Goal: Obtain resource: Obtain resource

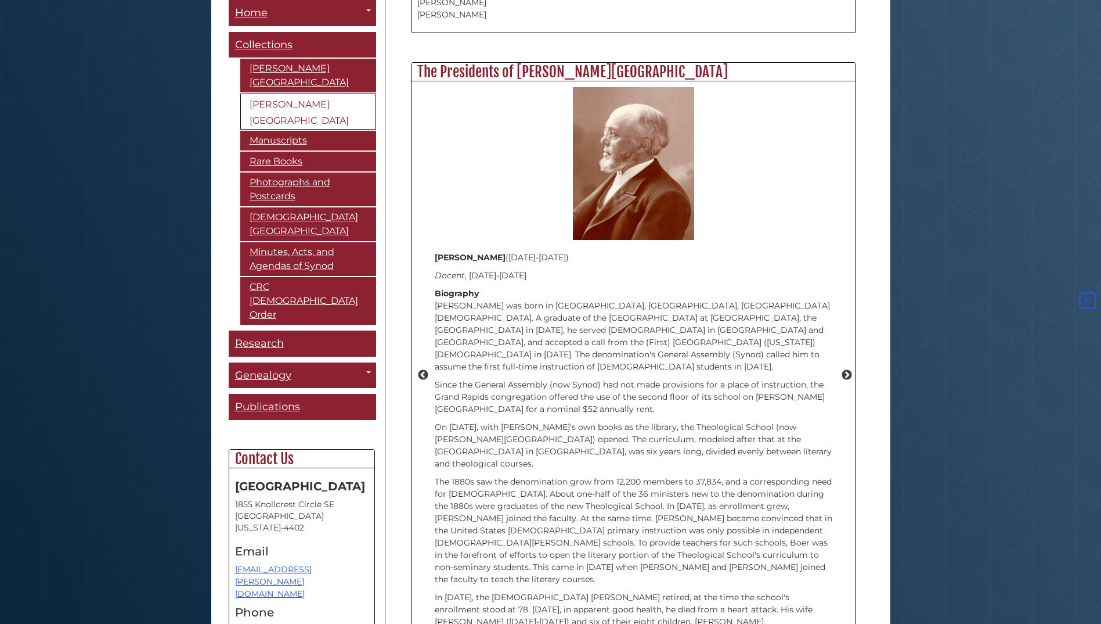
scroll to position [1335, 0]
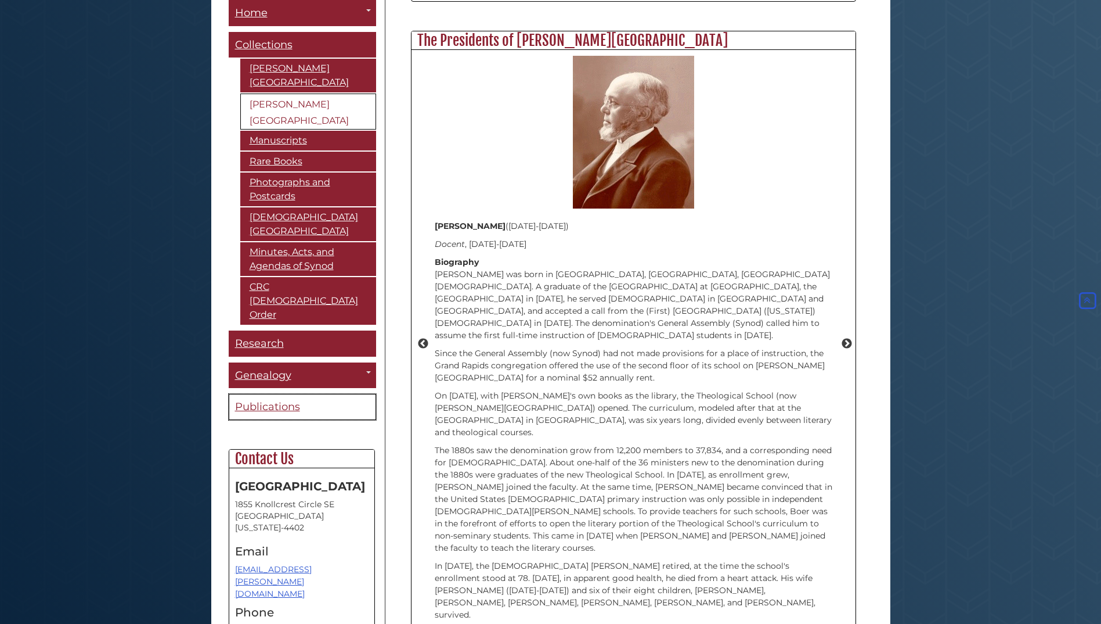
click at [272, 400] on span "Publications" at bounding box center [267, 406] width 65 height 13
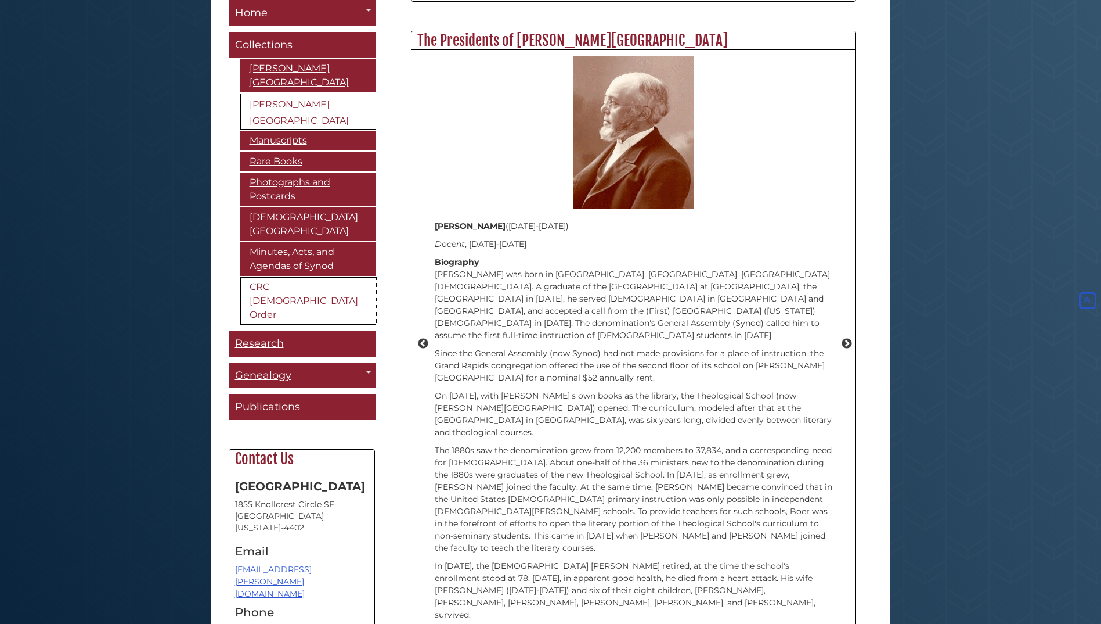
click at [298, 277] on link "CRC [DEMOGRAPHIC_DATA] Order" at bounding box center [308, 301] width 136 height 48
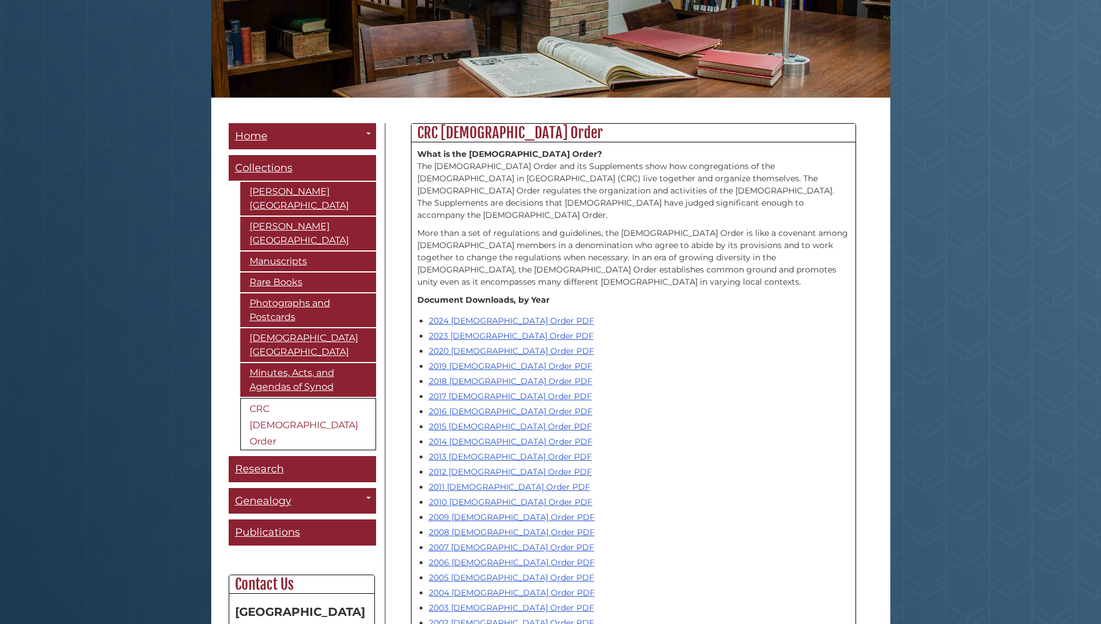
scroll to position [232, 0]
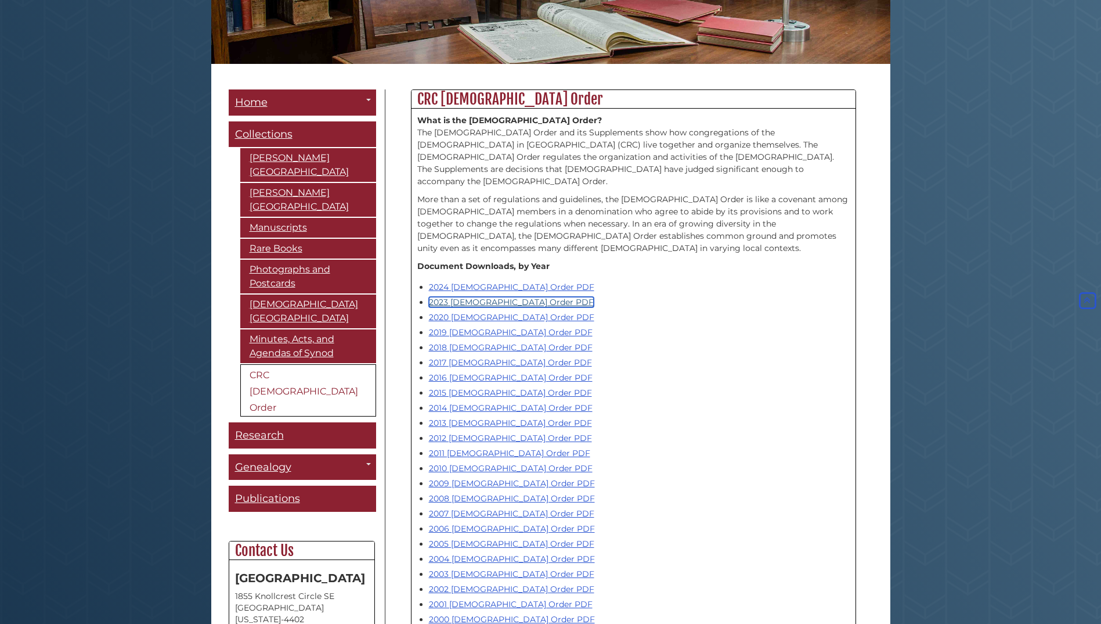
click at [457, 297] on link "2023 Church Order PDF" at bounding box center [511, 302] width 165 height 10
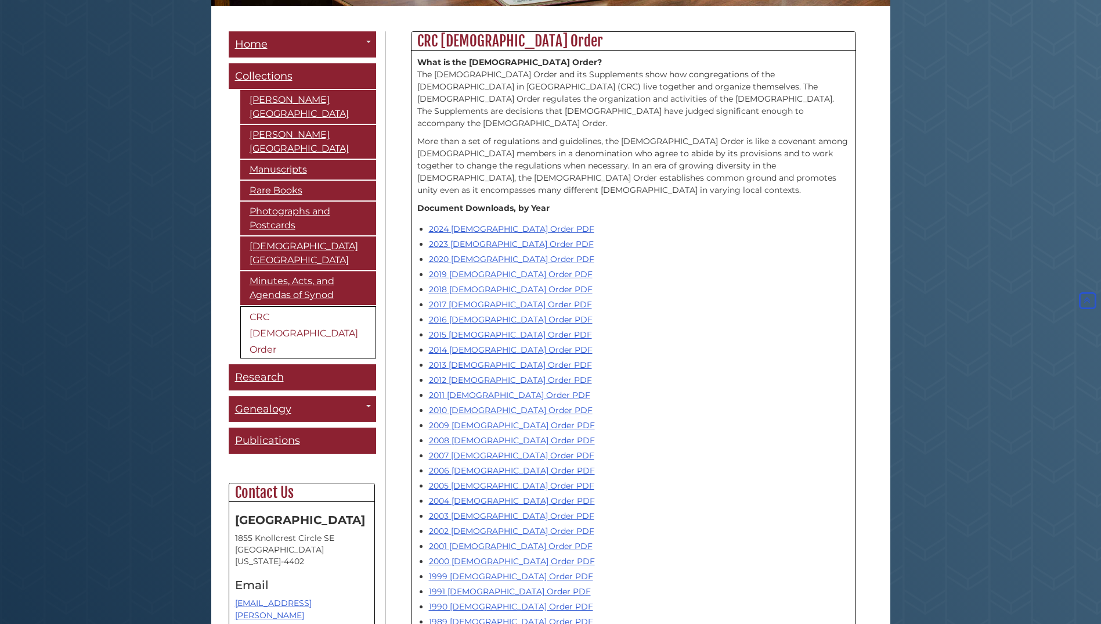
scroll to position [348, 0]
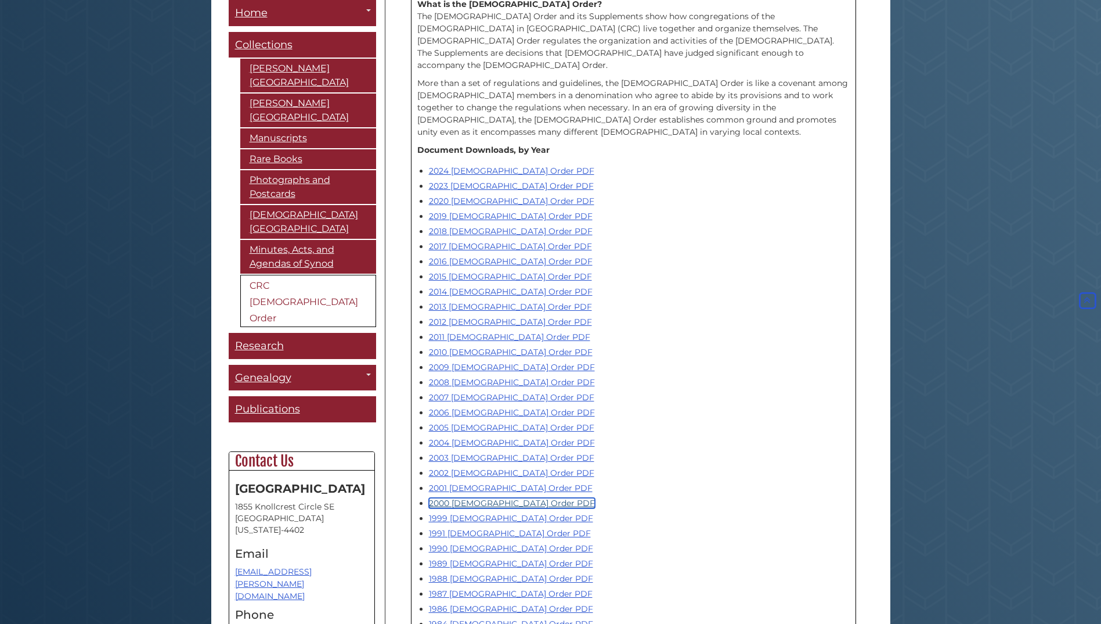
click at [458, 498] on link "2000 [DEMOGRAPHIC_DATA] Order PDF" at bounding box center [512, 503] width 166 height 10
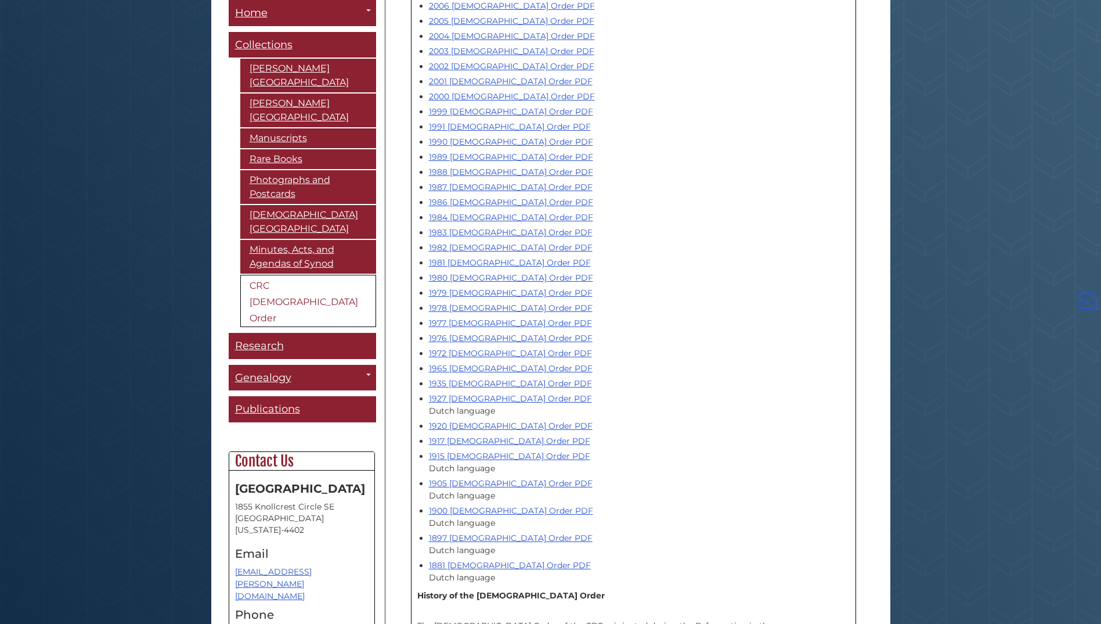
scroll to position [697, 0]
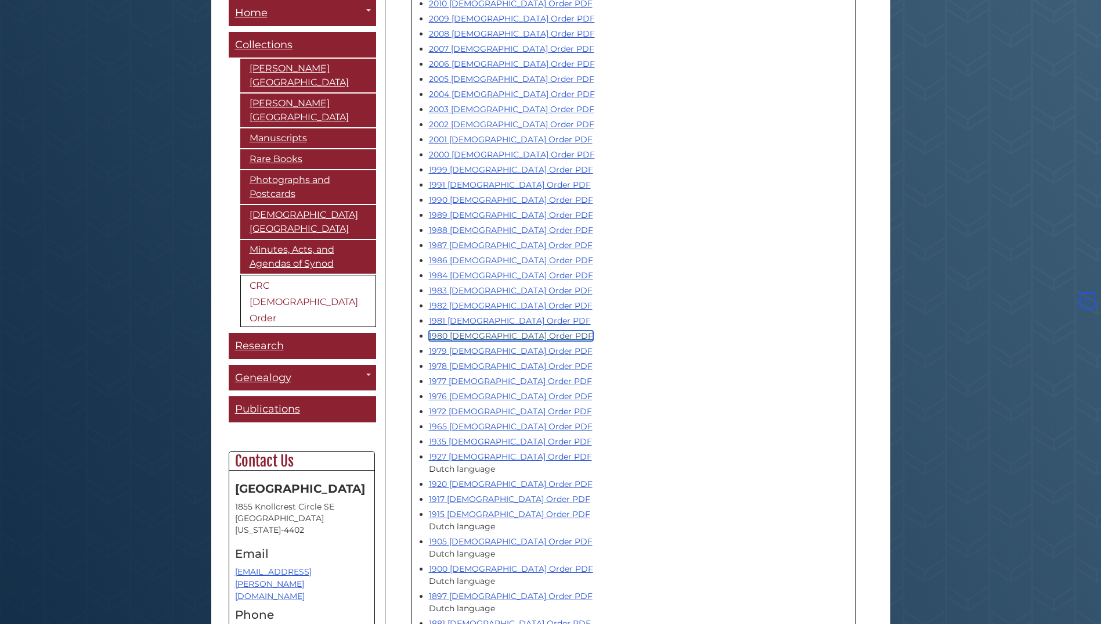
click at [443, 330] on link "1980 [DEMOGRAPHIC_DATA] Order PDF" at bounding box center [511, 335] width 164 height 10
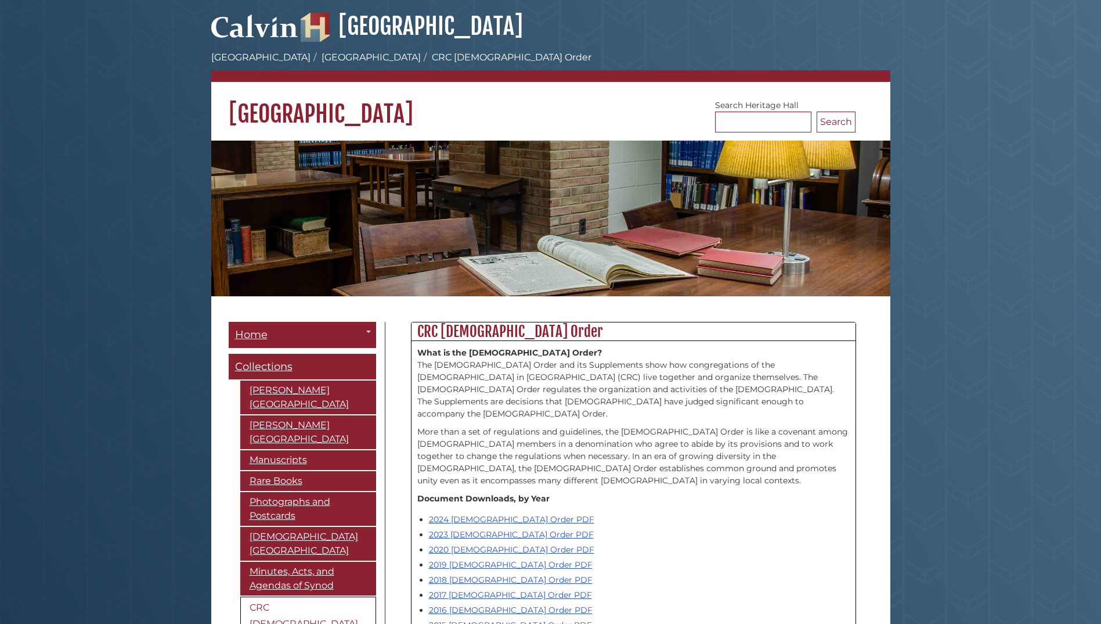
scroll to position [697, 0]
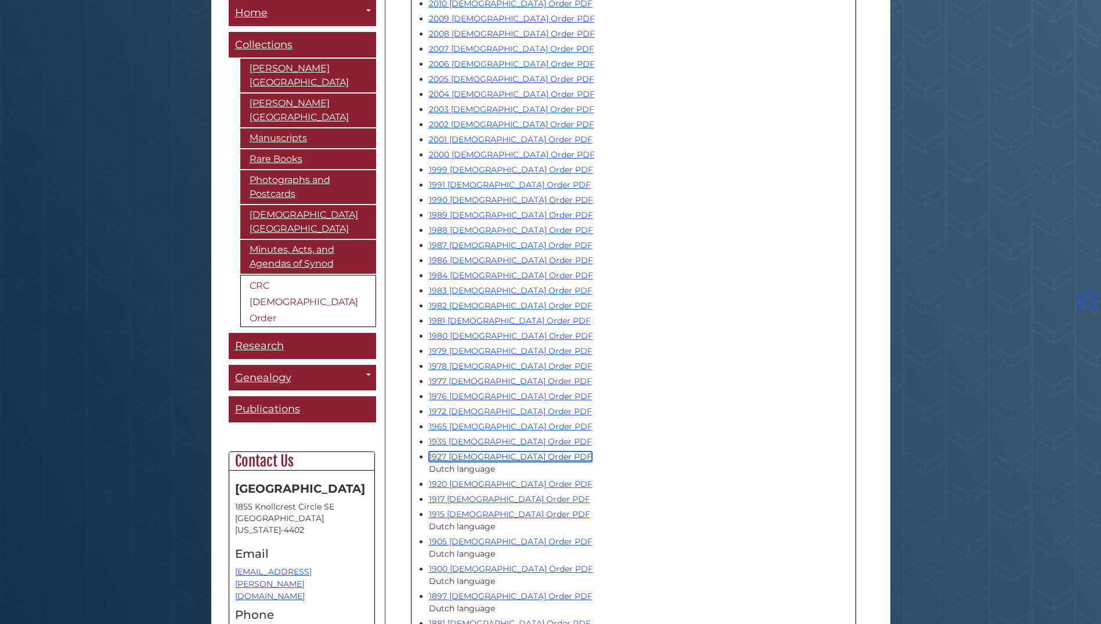
click at [469, 451] on link "1927 [DEMOGRAPHIC_DATA] Order PDF" at bounding box center [510, 456] width 163 height 10
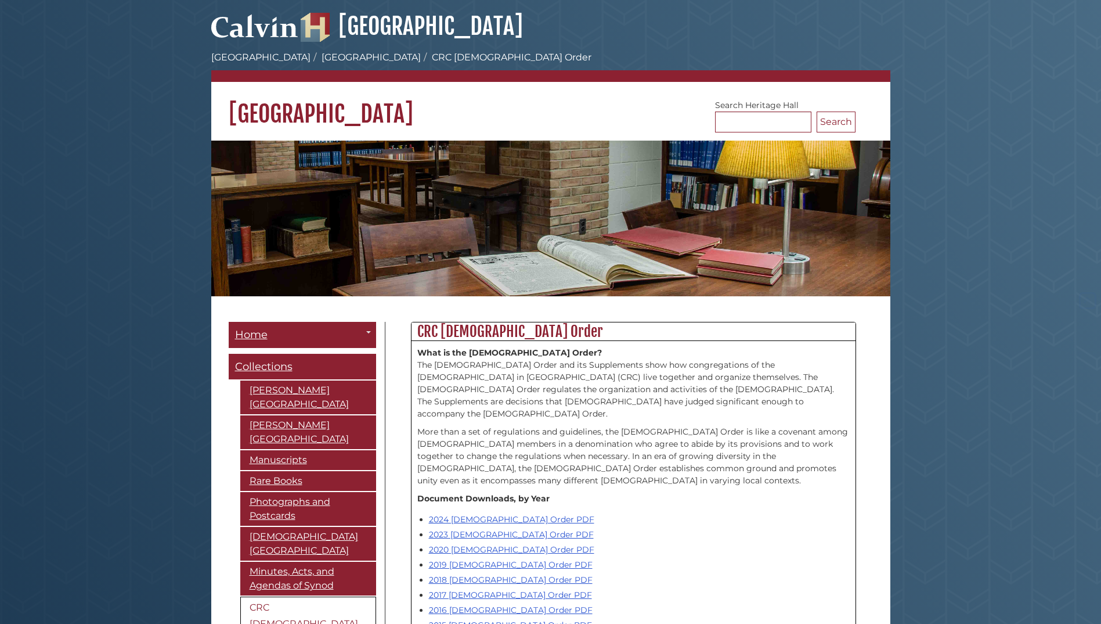
scroll to position [697, 0]
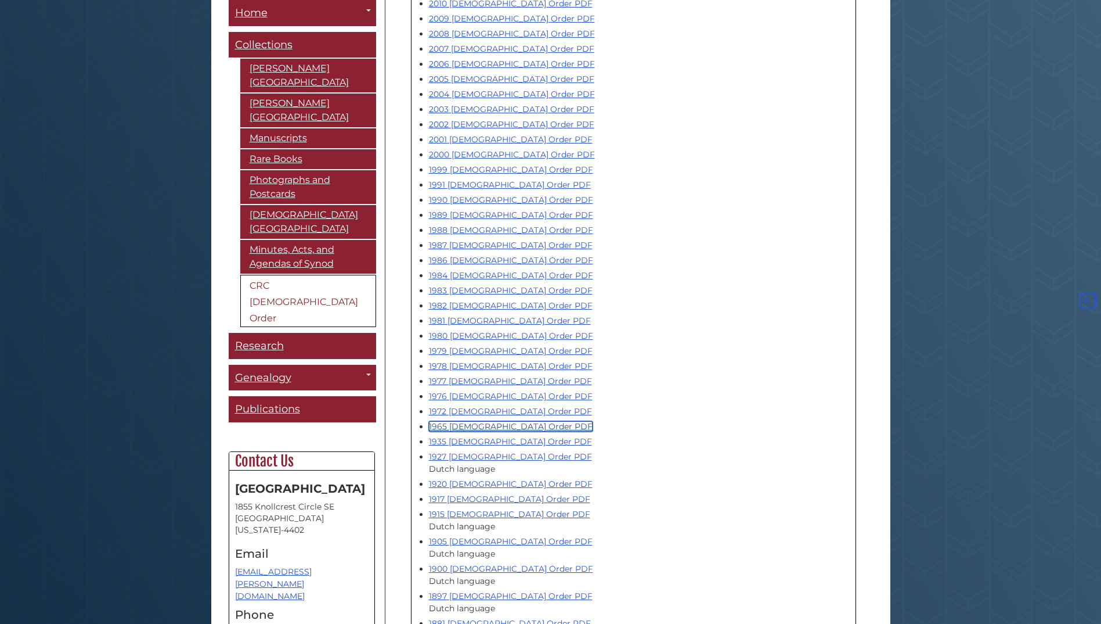
click at [464, 421] on link "1965 [DEMOGRAPHIC_DATA] Order PDF" at bounding box center [511, 426] width 164 height 10
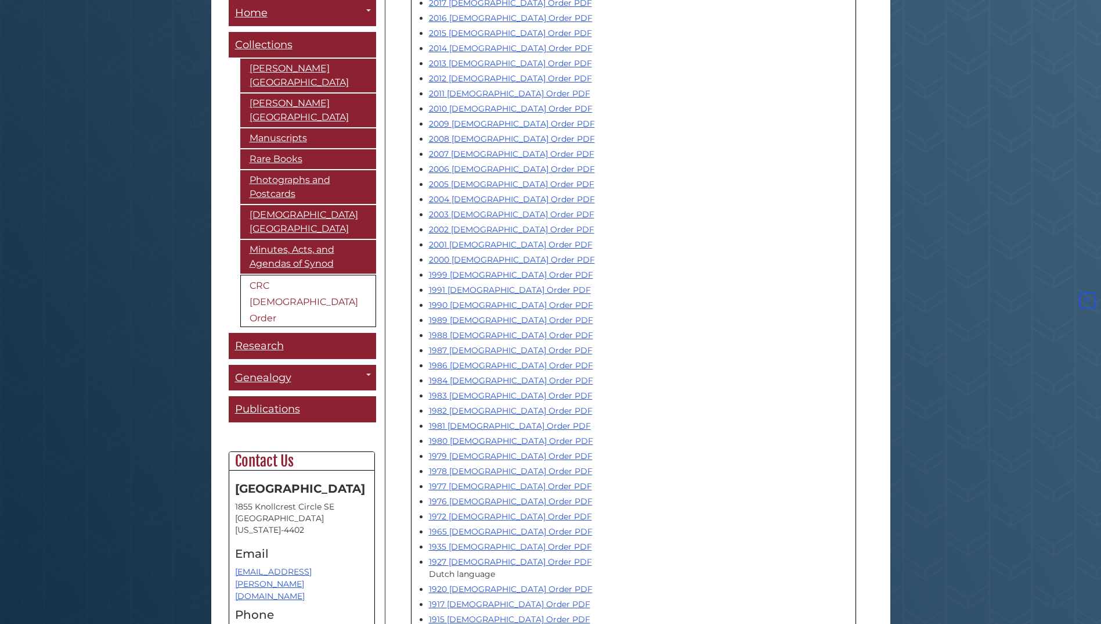
scroll to position [639, 0]
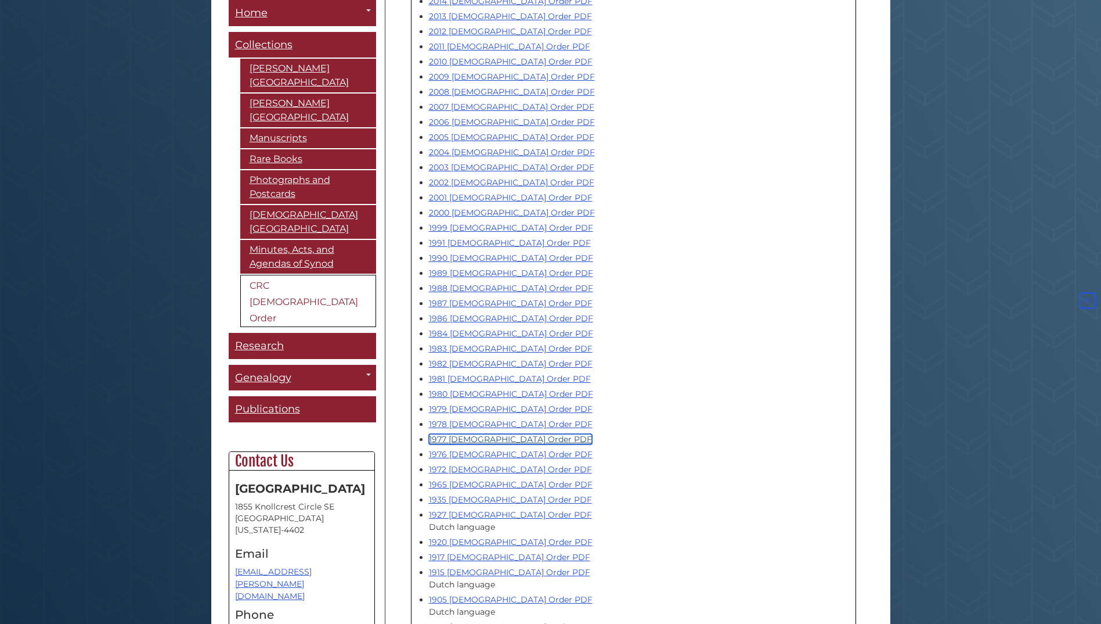
click at [463, 434] on link "1977 [DEMOGRAPHIC_DATA] Order PDF" at bounding box center [510, 439] width 163 height 10
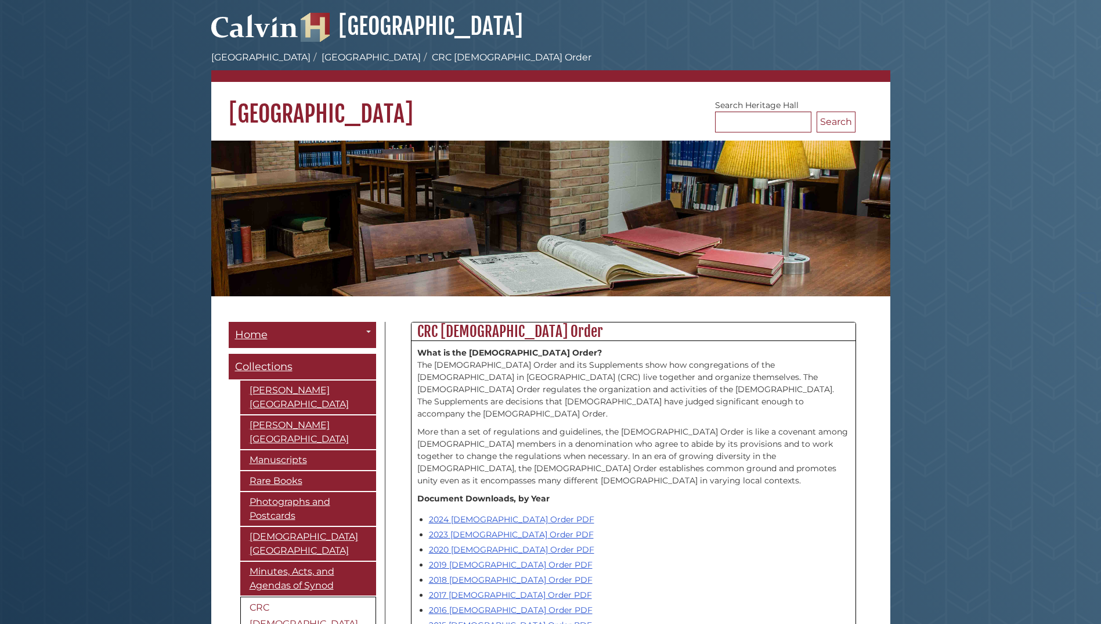
scroll to position [639, 0]
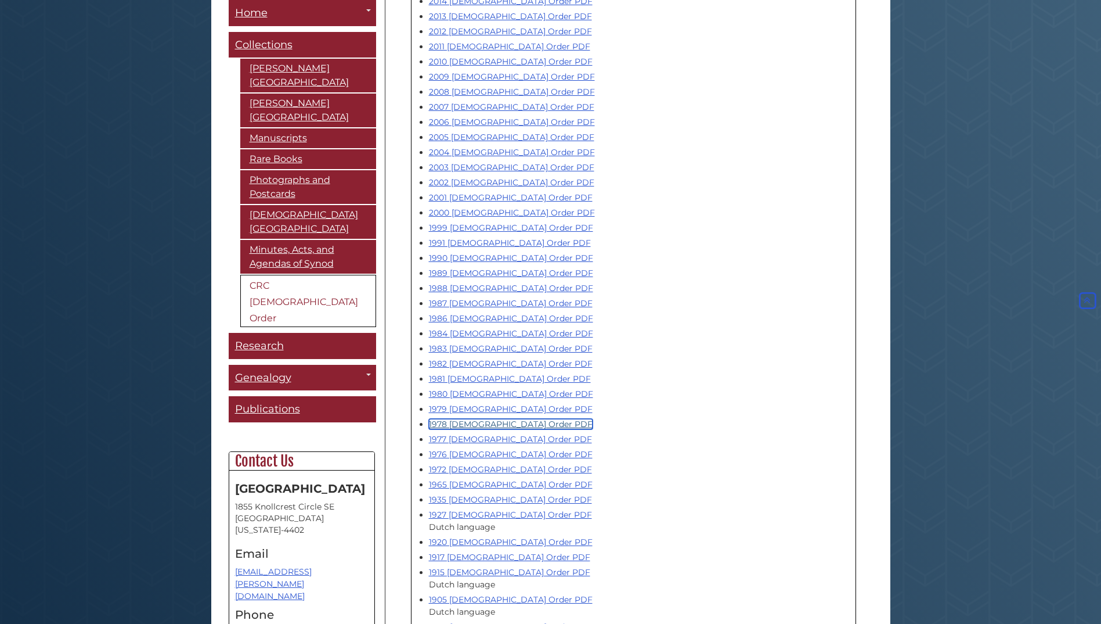
click at [463, 419] on link "1978 [DEMOGRAPHIC_DATA] Order PDF" at bounding box center [511, 424] width 164 height 10
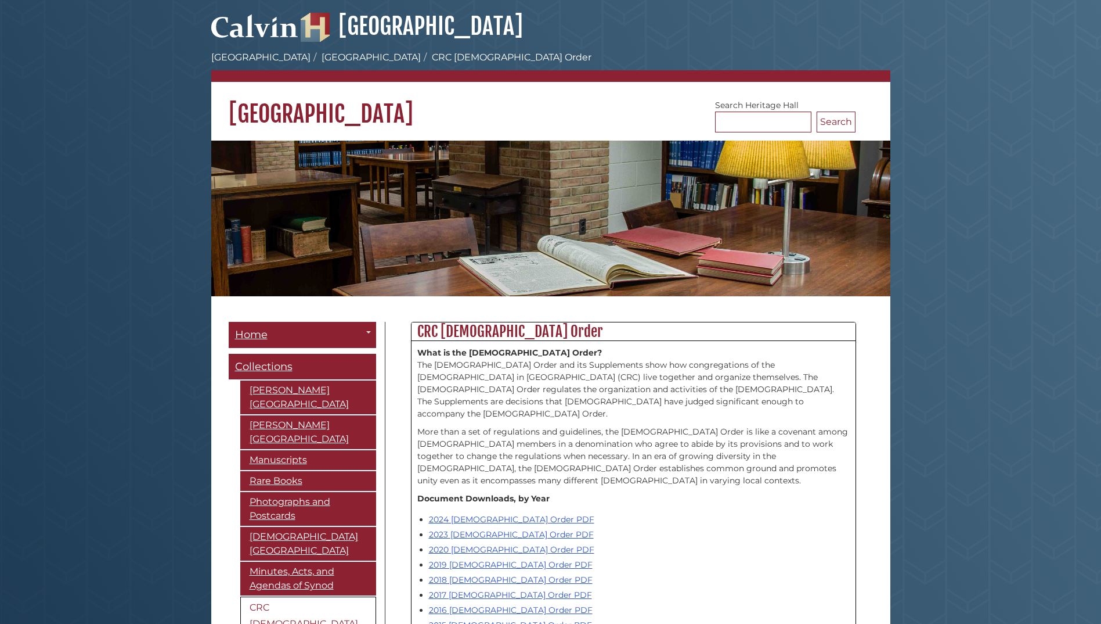
scroll to position [639, 0]
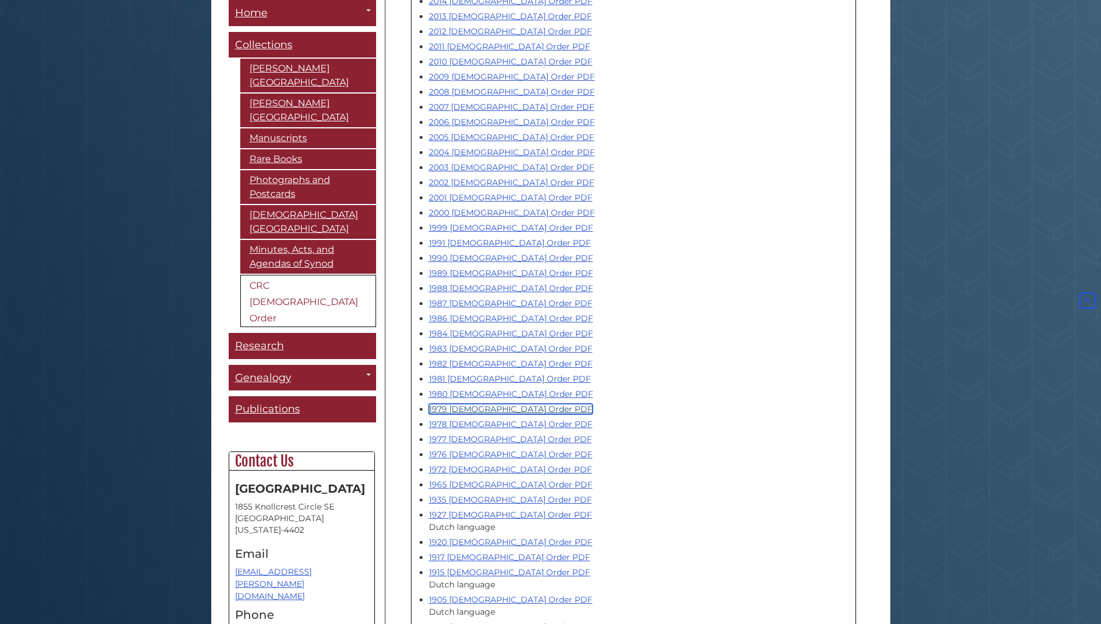
click at [457, 404] on link "1979 [DEMOGRAPHIC_DATA] Order PDF" at bounding box center [511, 409] width 164 height 10
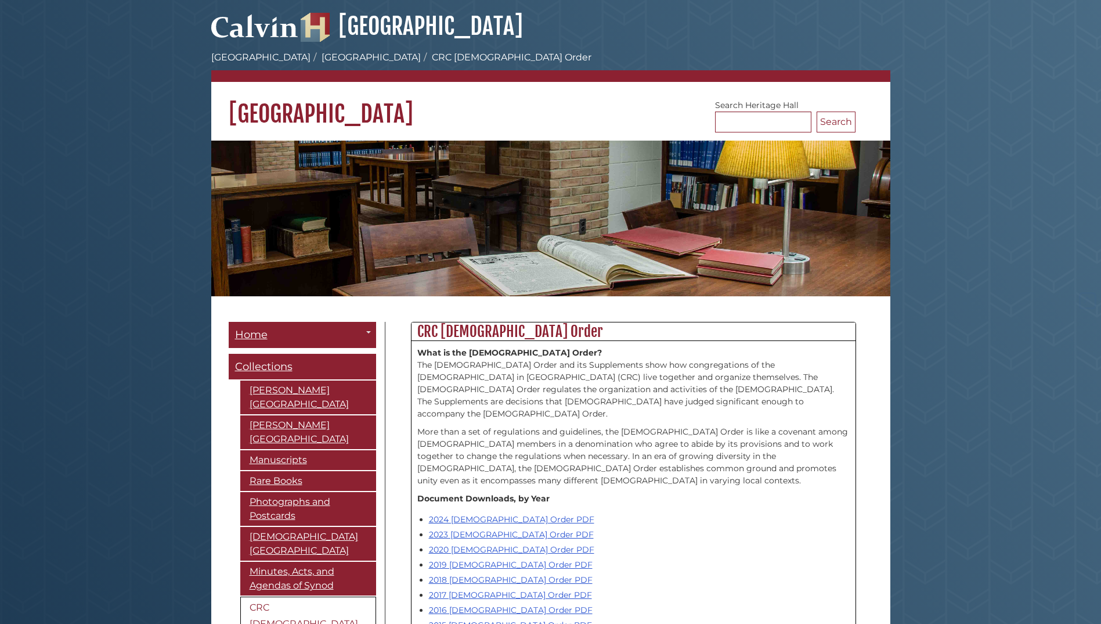
scroll to position [639, 0]
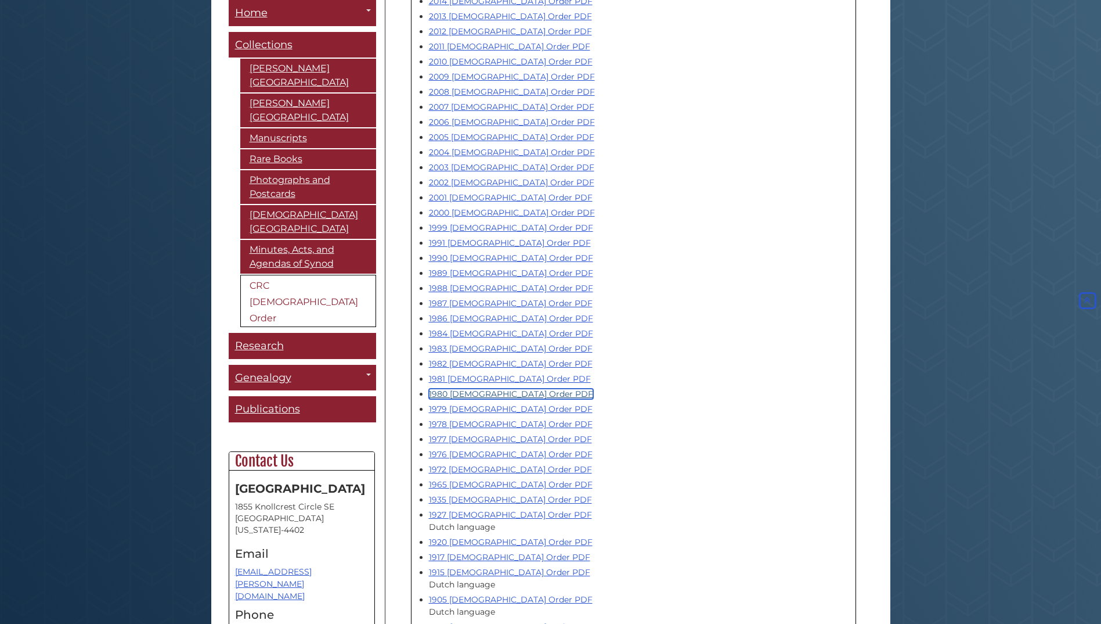
click at [466, 388] on link "1980 [DEMOGRAPHIC_DATA] Order PDF" at bounding box center [511, 393] width 164 height 10
